Goal: Task Accomplishment & Management: Manage account settings

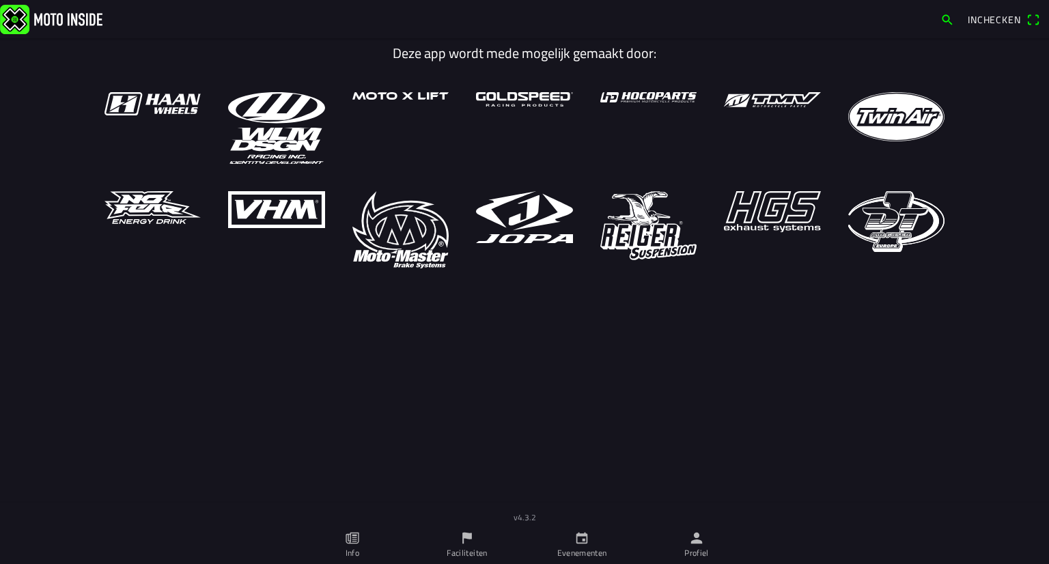
click at [711, 545] on link "Profiel" at bounding box center [696, 545] width 115 height 38
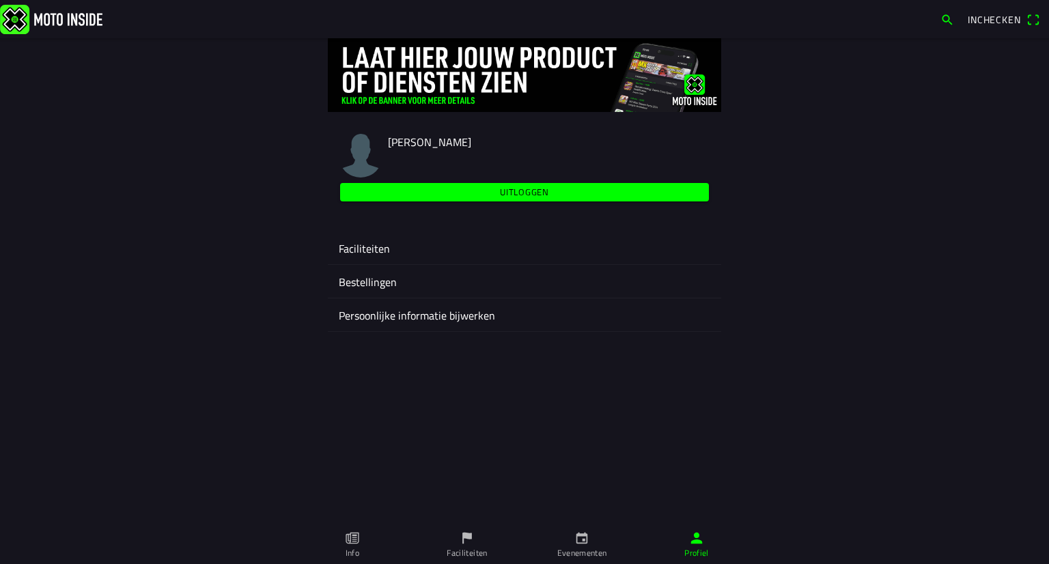
click at [454, 238] on div "Faciliteiten" at bounding box center [525, 248] width 372 height 33
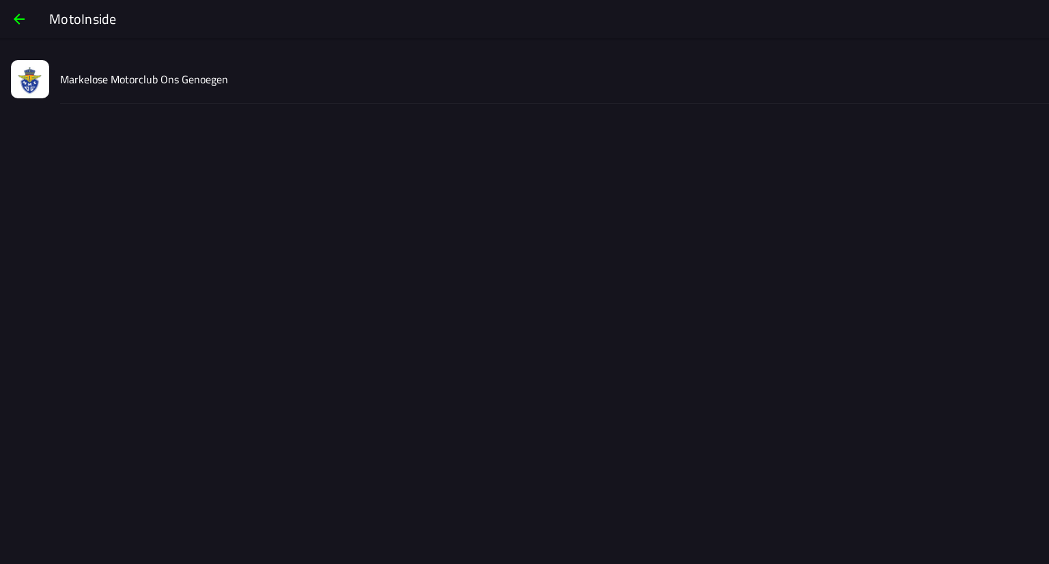
click at [313, 93] on div "Markelose Motorclub Ons Genoegen" at bounding box center [549, 79] width 978 height 49
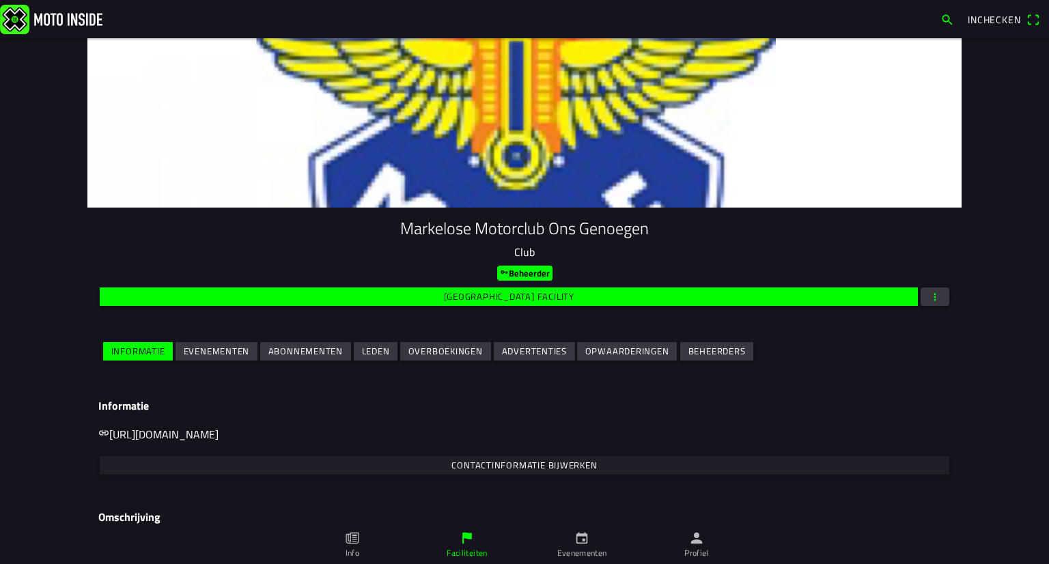
click at [311, 80] on div at bounding box center [524, 122] width 875 height 169
click at [0, 0] on slot "Evenementen" at bounding box center [0, 0] width 0 height 0
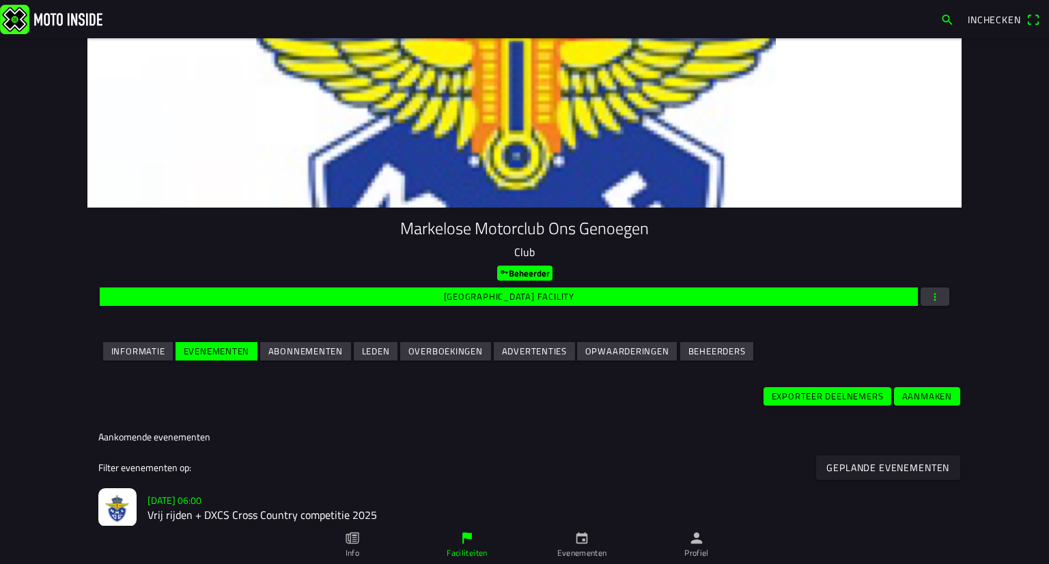
scroll to position [205, 0]
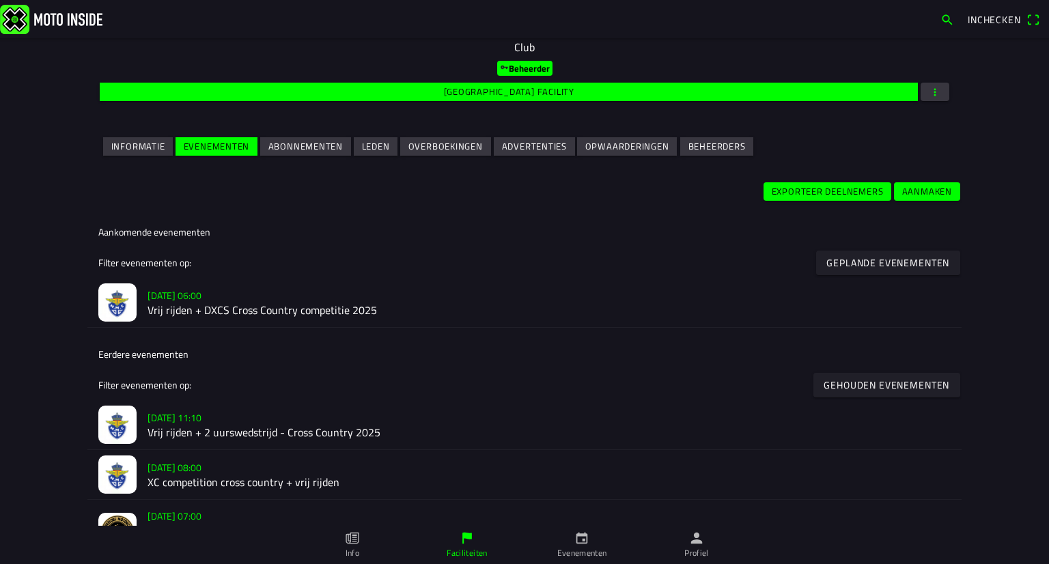
click at [226, 310] on h2 "Vrij rijden + DXCS Cross Country competitie 2025" at bounding box center [549, 311] width 803 height 13
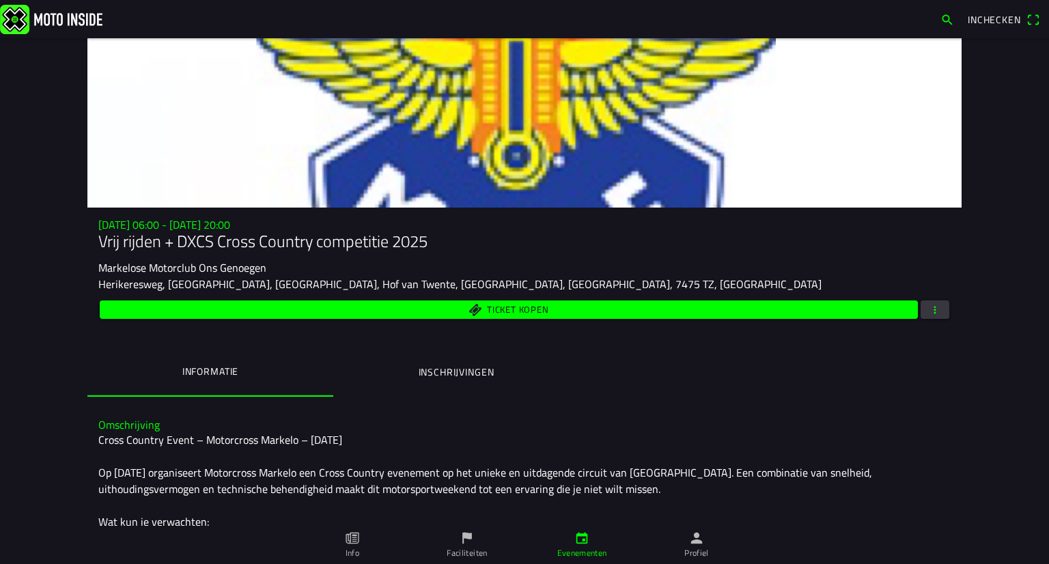
click at [921, 310] on button "button" at bounding box center [935, 310] width 29 height 18
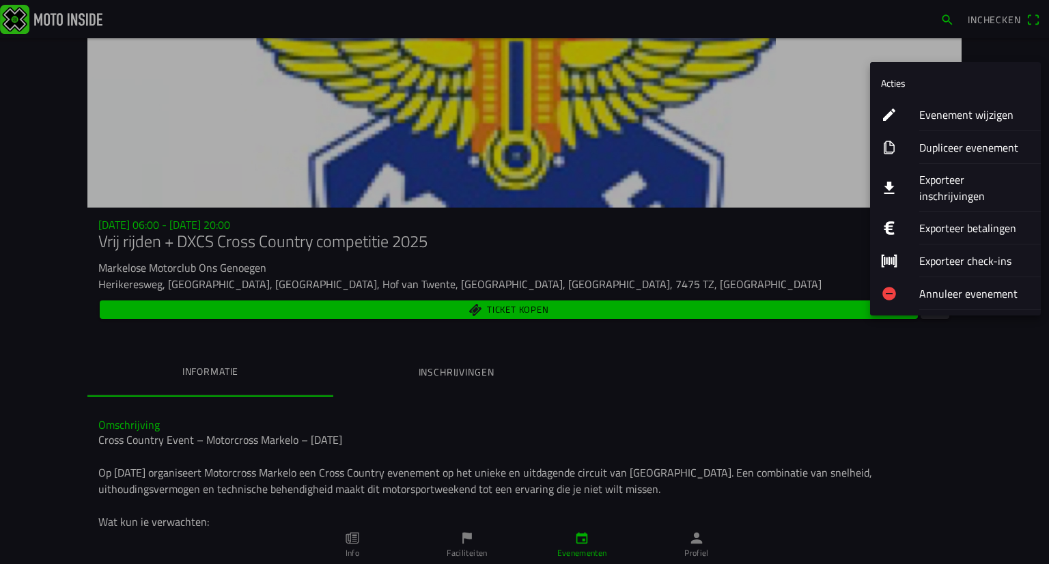
click at [903, 217] on button "Exporteer betalingen" at bounding box center [955, 228] width 171 height 33
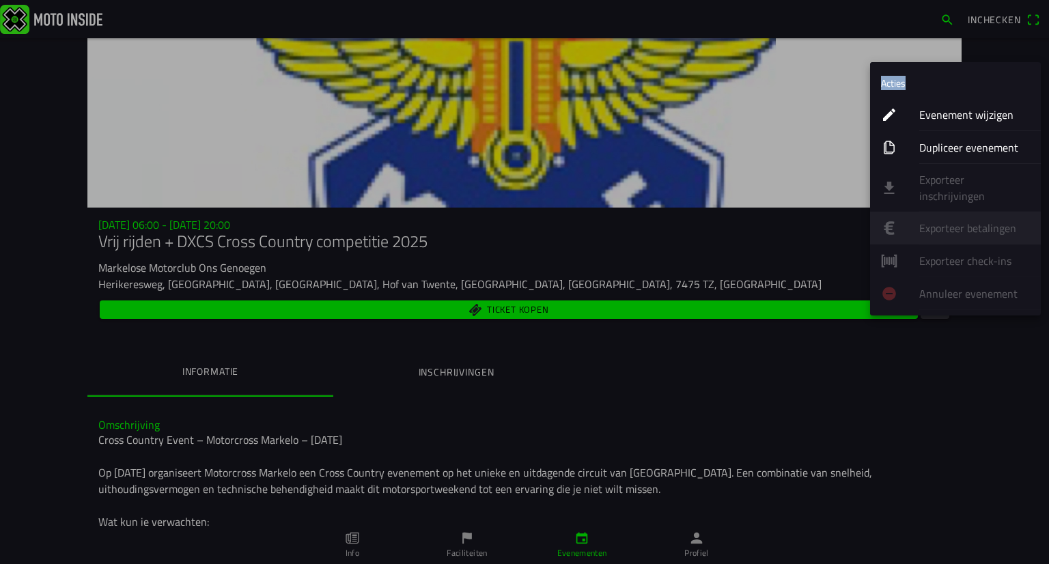
click at [905, 219] on ion-list "Acties Evenement wijzigen Dupliceer evenement Exporteer inschrijvingen Exportee…" at bounding box center [955, 188] width 171 height 253
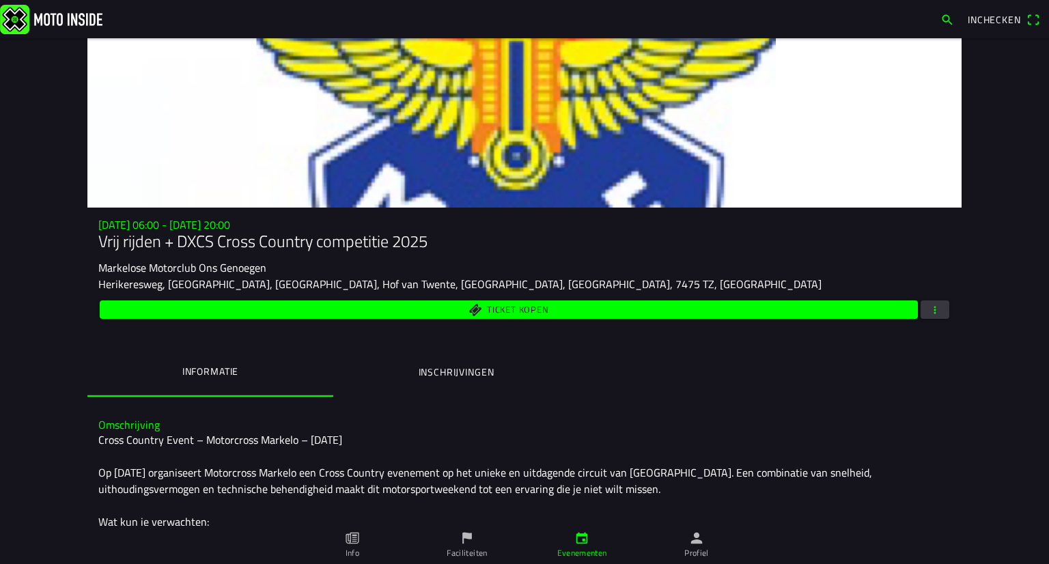
click at [922, 301] on button "button" at bounding box center [935, 310] width 29 height 18
click at [645, 446] on ion-backdrop at bounding box center [524, 282] width 1049 height 564
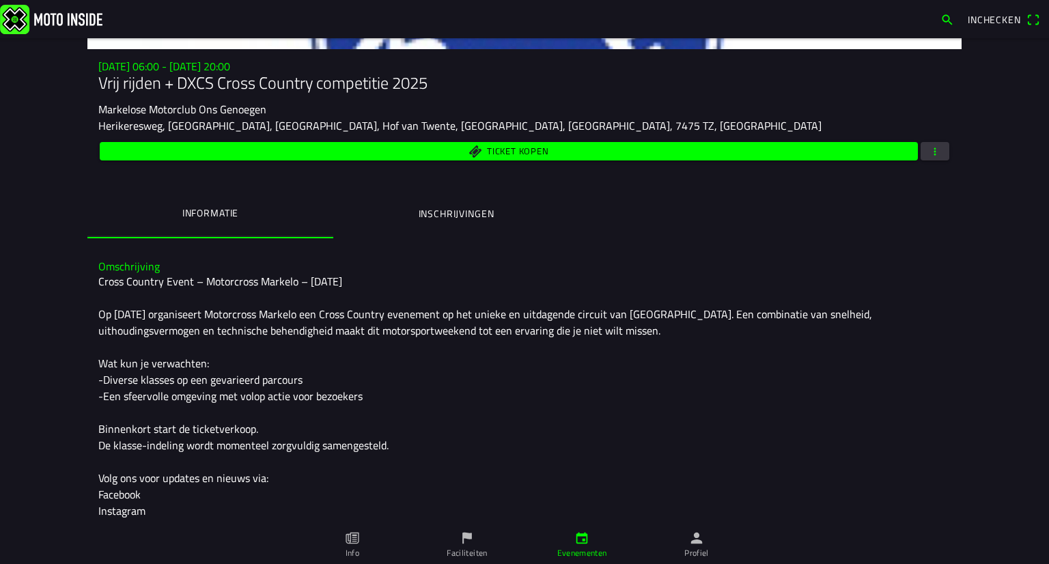
scroll to position [22, 0]
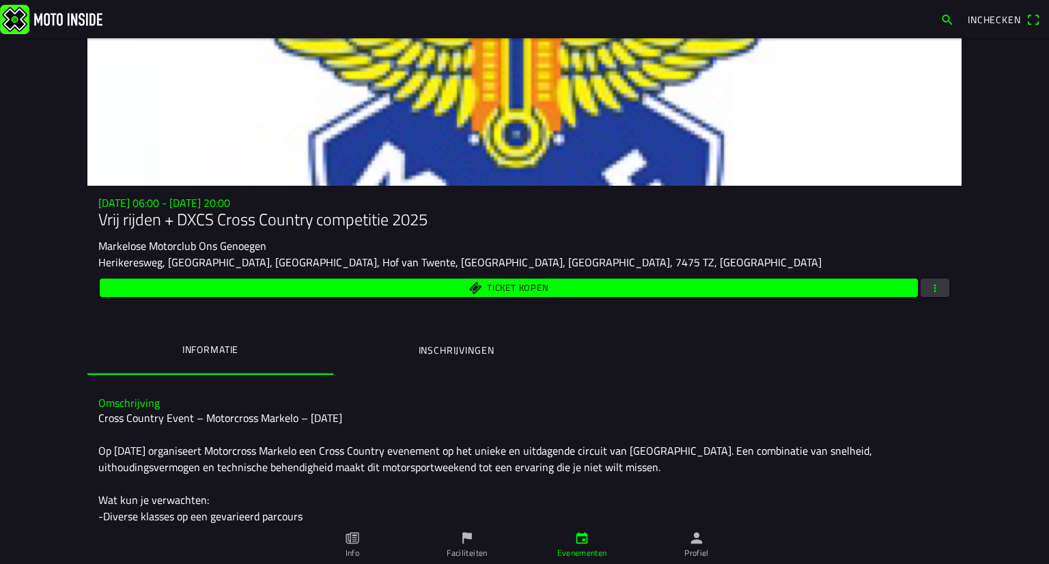
click at [935, 288] on span "button" at bounding box center [935, 288] width 12 height 18
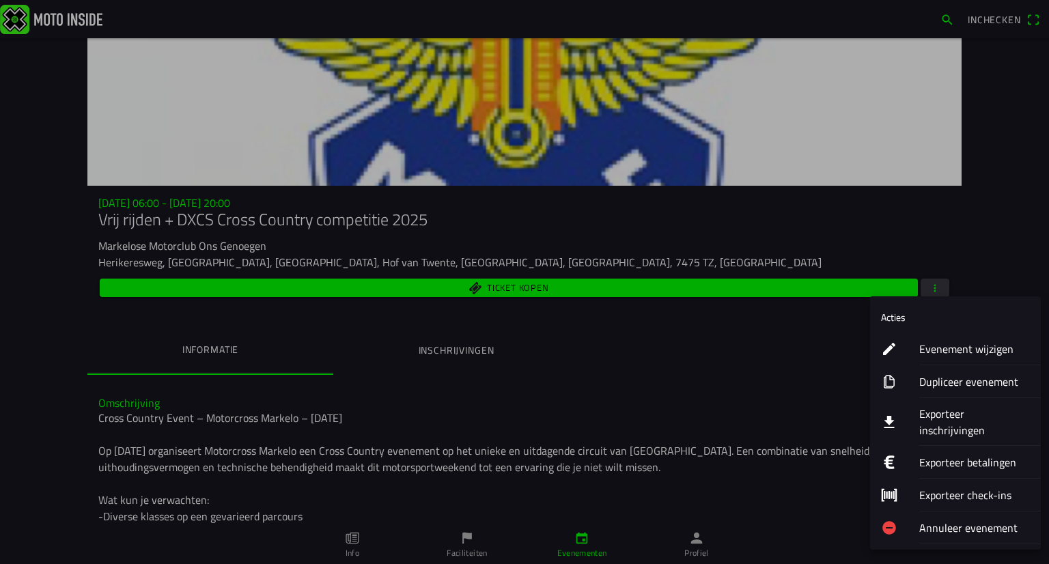
click at [908, 402] on button "Exporteer inschrijvingen" at bounding box center [955, 422] width 171 height 48
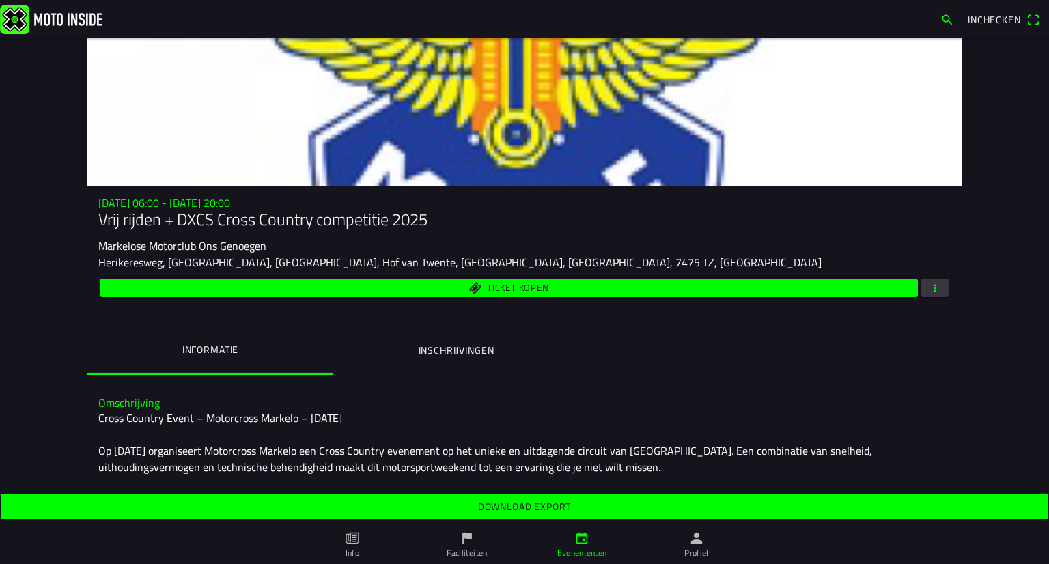
click at [0, 0] on slot "Download export" at bounding box center [0, 0] width 0 height 0
click at [592, 510] on span "Download export" at bounding box center [525, 507] width 1026 height 25
click at [0, 0] on slot "Download export" at bounding box center [0, 0] width 0 height 0
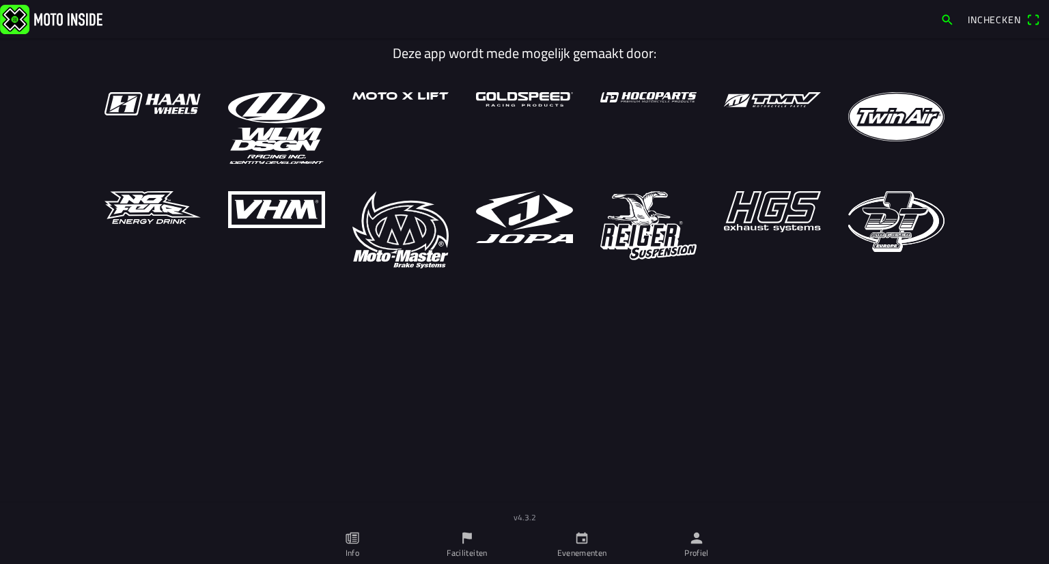
click at [714, 545] on link "Profiel" at bounding box center [696, 545] width 115 height 38
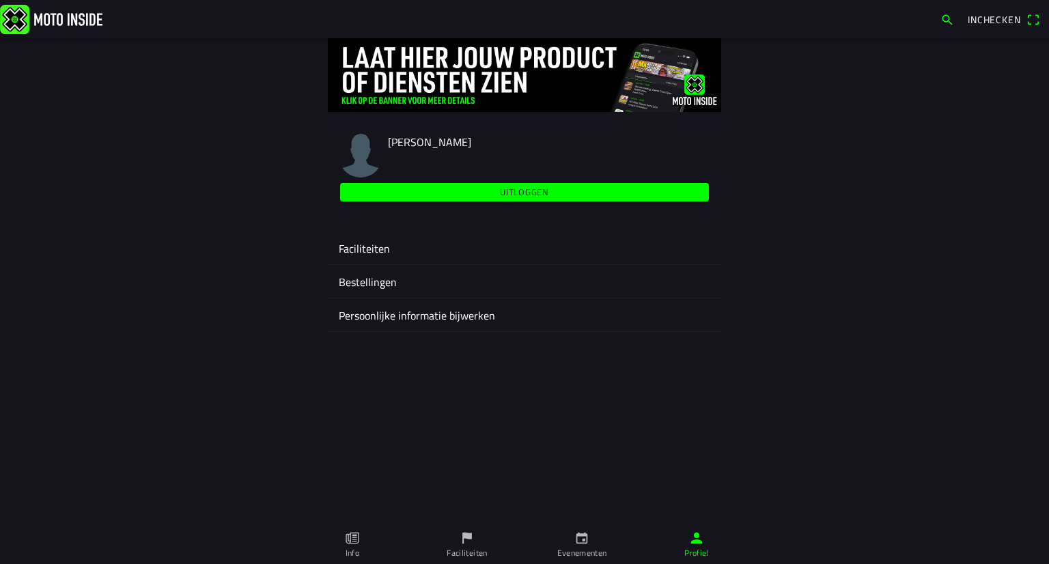
click at [499, 253] on ion-label "Faciliteiten" at bounding box center [525, 248] width 372 height 16
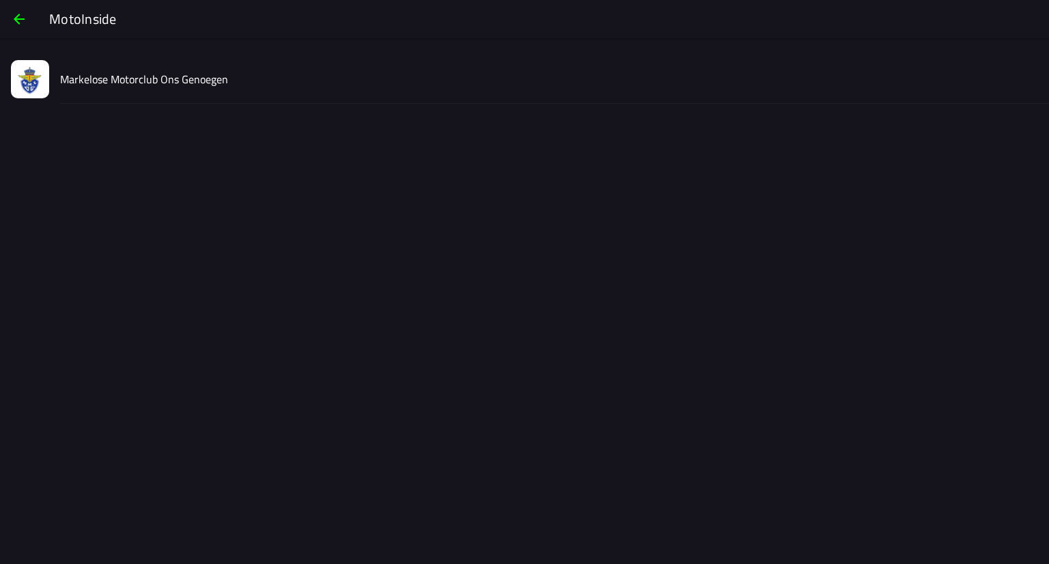
click at [189, 96] on div "Markelose Motorclub Ons Genoegen" at bounding box center [549, 79] width 978 height 49
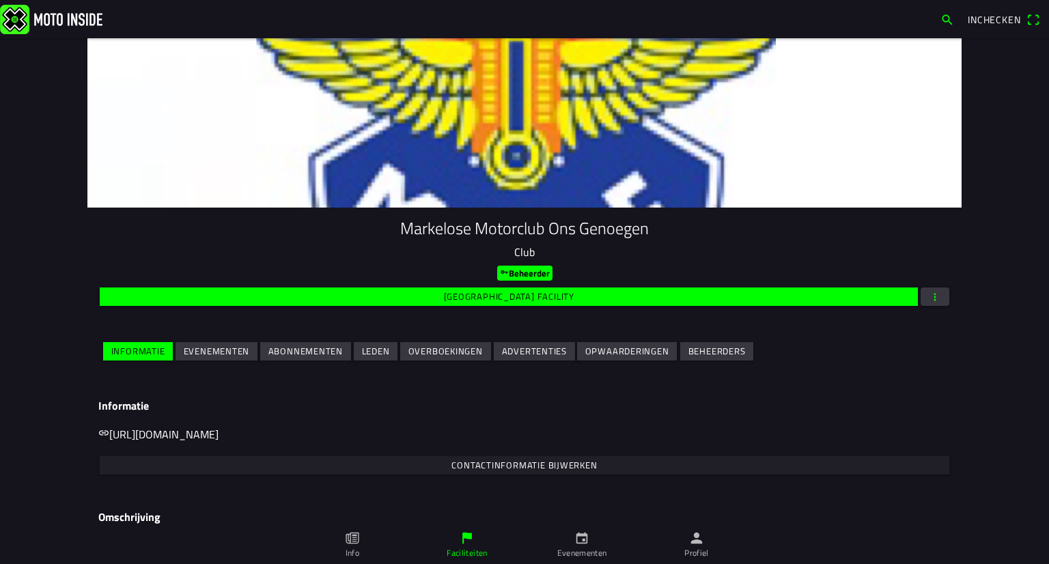
click at [0, 0] on slot "Evenementen" at bounding box center [0, 0] width 0 height 0
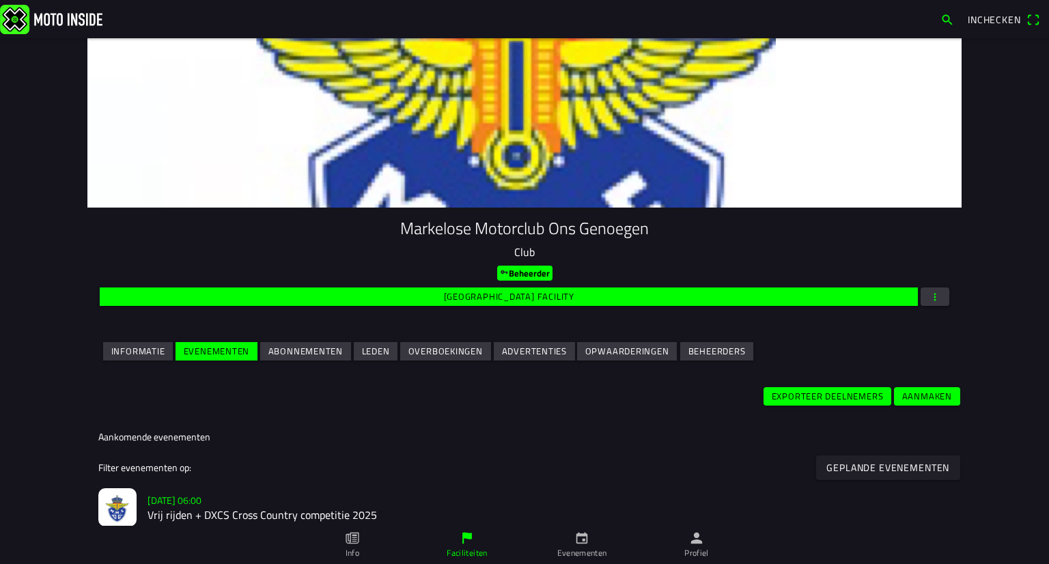
click at [193, 511] on h2 "Vrij rijden + DXCS Cross Country competitie 2025" at bounding box center [549, 516] width 803 height 13
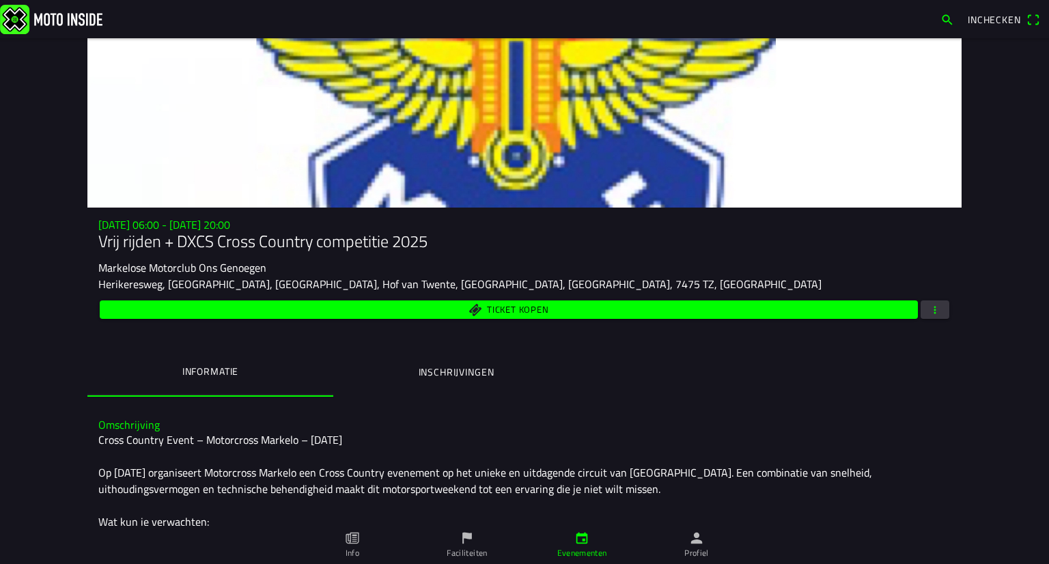
click at [935, 309] on span "button" at bounding box center [935, 310] width 12 height 18
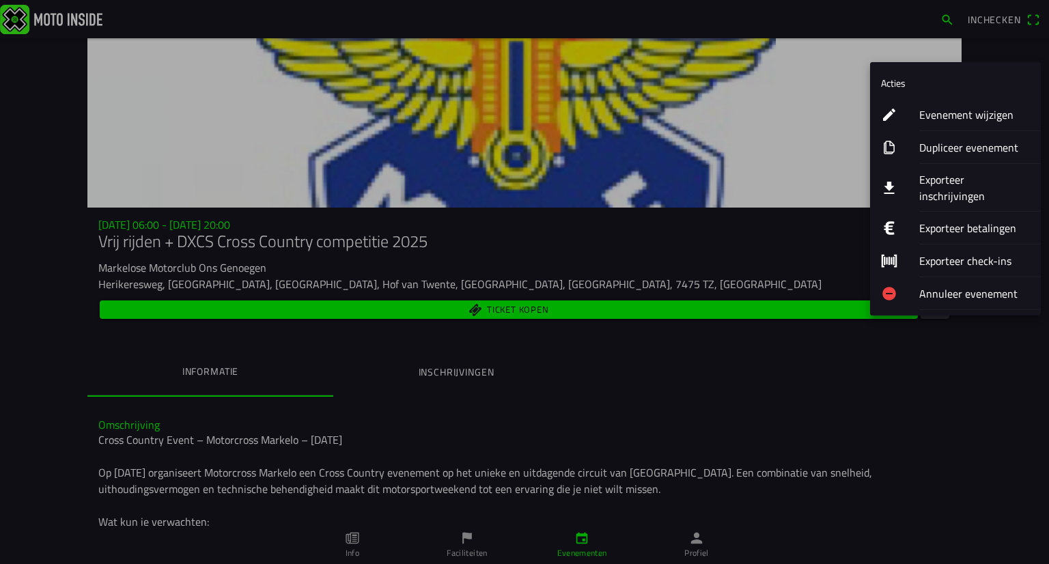
click at [913, 180] on button "Exporteer inschrijvingen" at bounding box center [955, 188] width 171 height 48
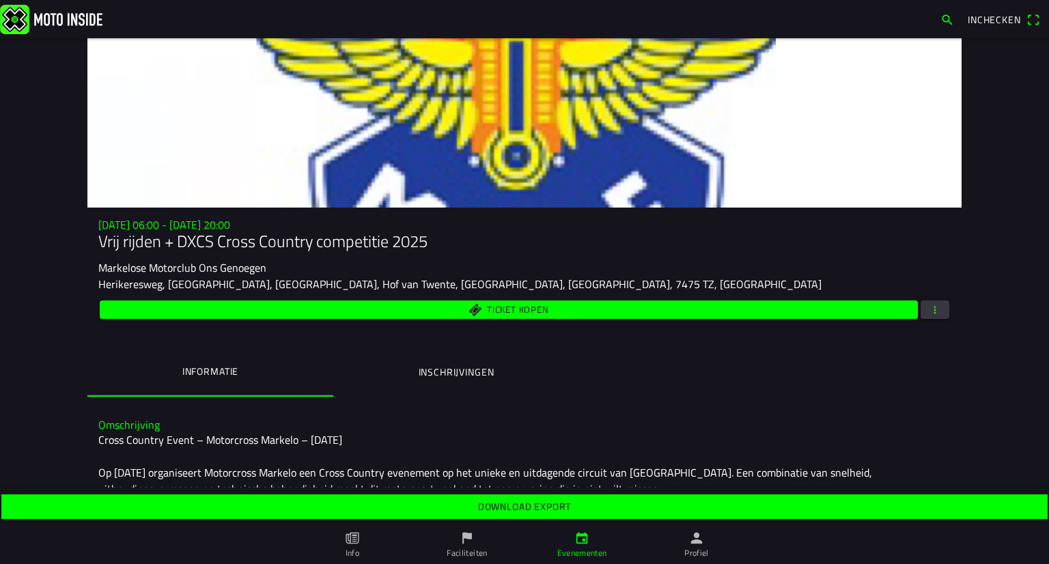
click at [0, 0] on slot "Download export" at bounding box center [0, 0] width 0 height 0
